Goal: Find specific page/section: Find specific page/section

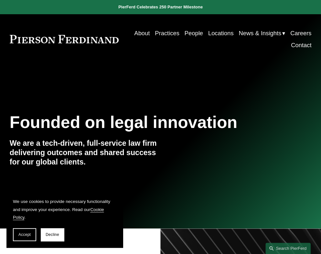
click at [193, 33] on link "People" at bounding box center [193, 33] width 18 height 12
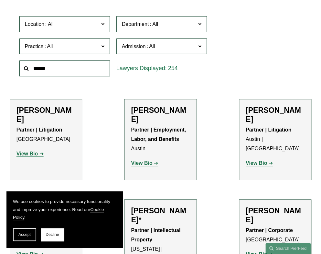
scroll to position [129, 0]
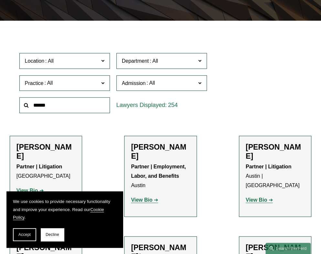
click at [93, 60] on span "Location" at bounding box center [62, 61] width 74 height 9
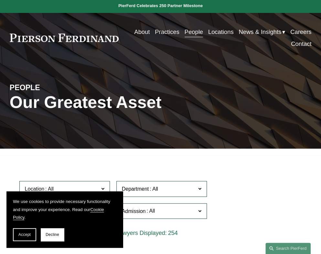
scroll to position [0, 0]
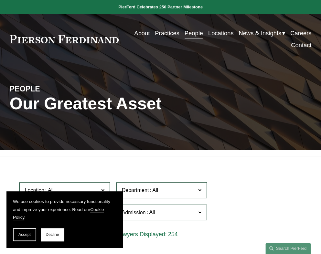
click at [212, 33] on link "Locations" at bounding box center [221, 33] width 26 height 12
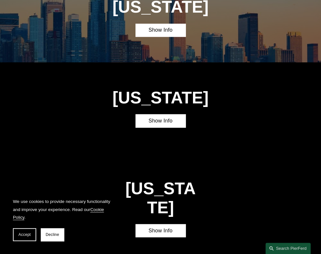
scroll to position [1227, 0]
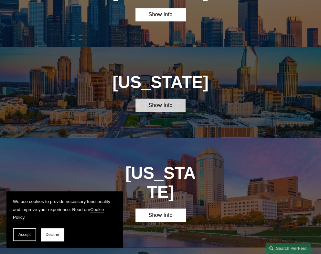
click at [168, 99] on link "Show Info" at bounding box center [160, 105] width 50 height 13
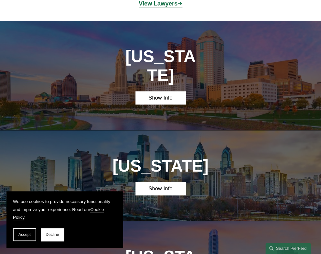
scroll to position [1292, 0]
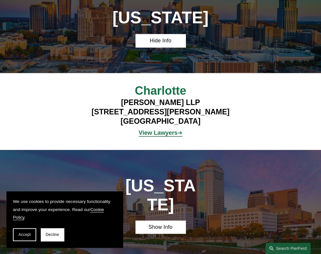
click at [175, 129] on strong "View Lawyers" at bounding box center [158, 132] width 39 height 7
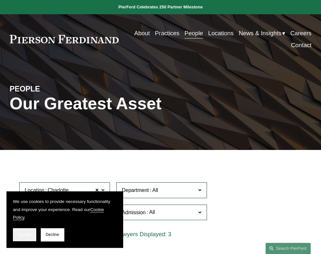
click at [22, 233] on span "Accept" at bounding box center [24, 234] width 12 height 5
